Goal: Transaction & Acquisition: Purchase product/service

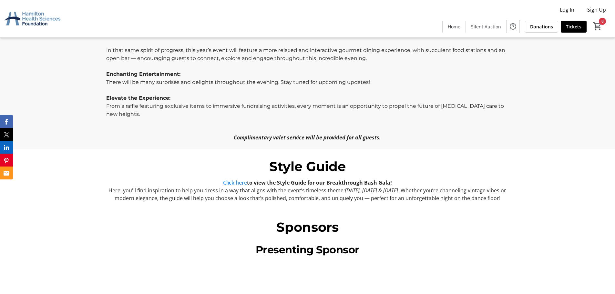
scroll to position [420, 0]
click at [228, 178] on link "Click here" at bounding box center [235, 181] width 24 height 7
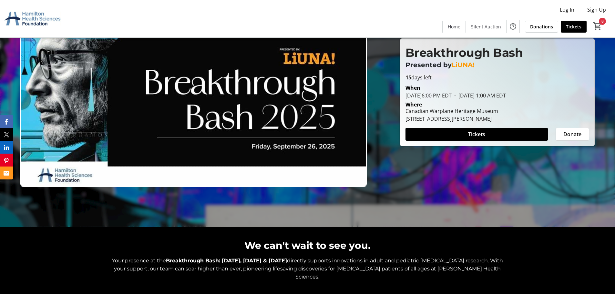
scroll to position [0, 0]
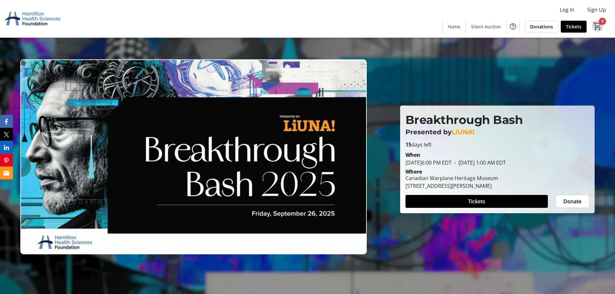
click at [597, 23] on mat-icon "8" at bounding box center [598, 26] width 10 height 10
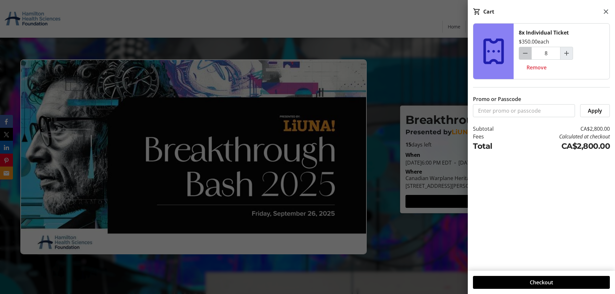
click at [526, 52] on mat-icon "Decrement by one" at bounding box center [525, 53] width 8 height 8
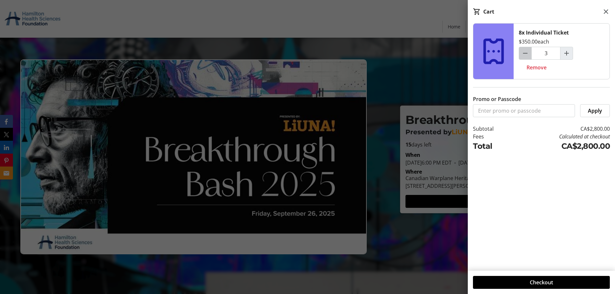
click at [526, 52] on mat-icon "Decrement by one" at bounding box center [525, 53] width 8 height 8
click at [525, 52] on mat-icon "Decrement by one" at bounding box center [525, 53] width 8 height 8
type input "0"
click at [538, 68] on span "Remove" at bounding box center [536, 68] width 20 height 8
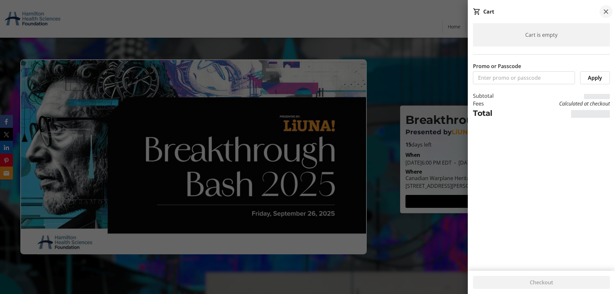
click at [608, 11] on mat-icon at bounding box center [606, 12] width 8 height 8
